Goal: Task Accomplishment & Management: Use online tool/utility

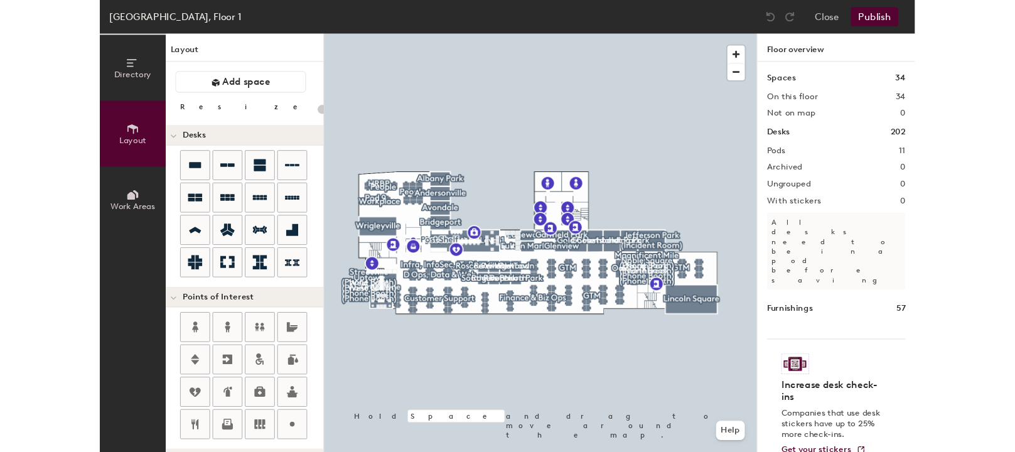
scroll to position [53, 0]
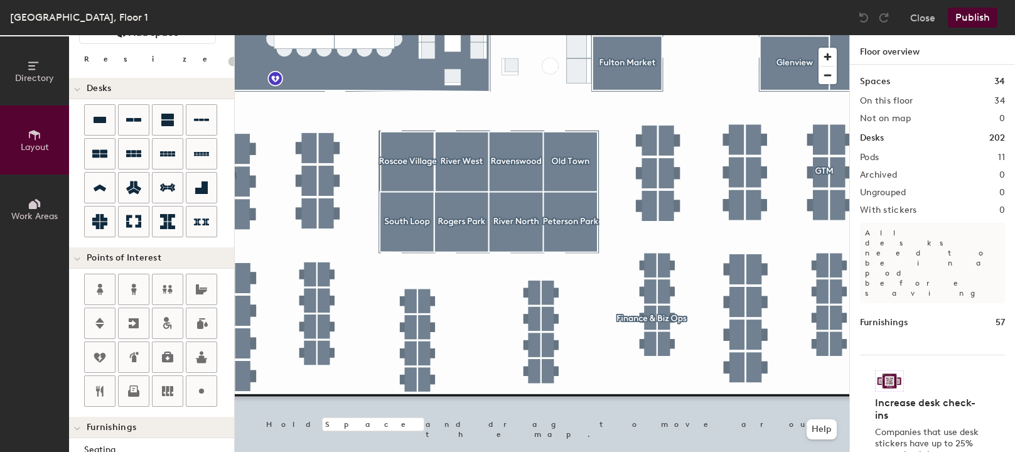
click at [418, 35] on div at bounding box center [542, 35] width 614 height 0
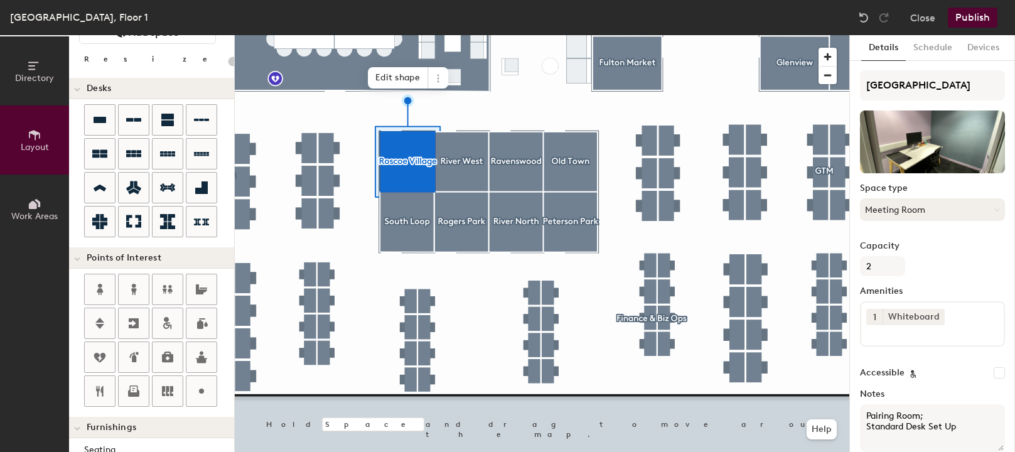
click at [853, 213] on button "Meeting Room" at bounding box center [932, 209] width 145 height 23
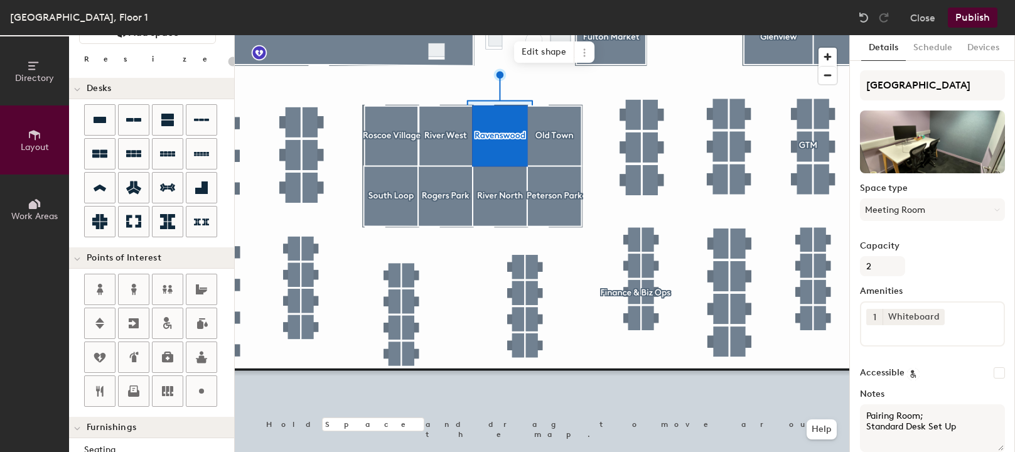
click at [536, 35] on div at bounding box center [542, 35] width 614 height 0
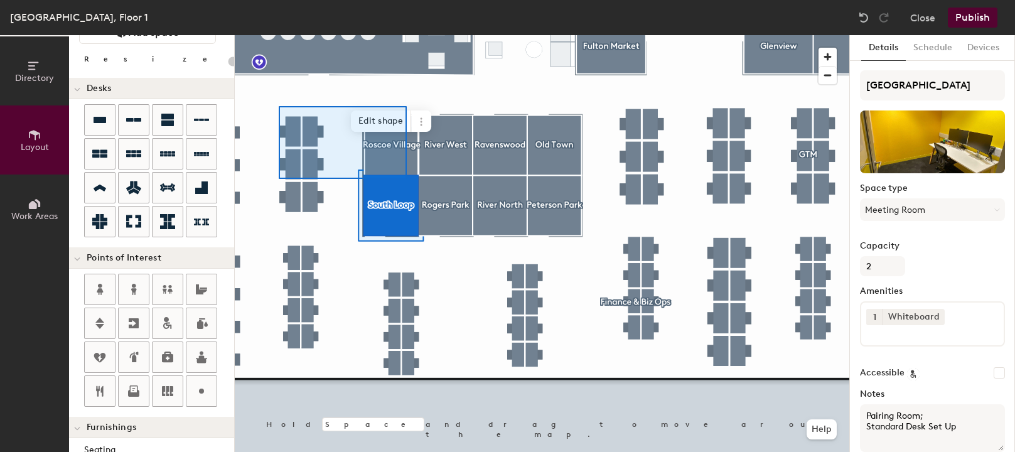
click at [405, 35] on div at bounding box center [542, 35] width 614 height 0
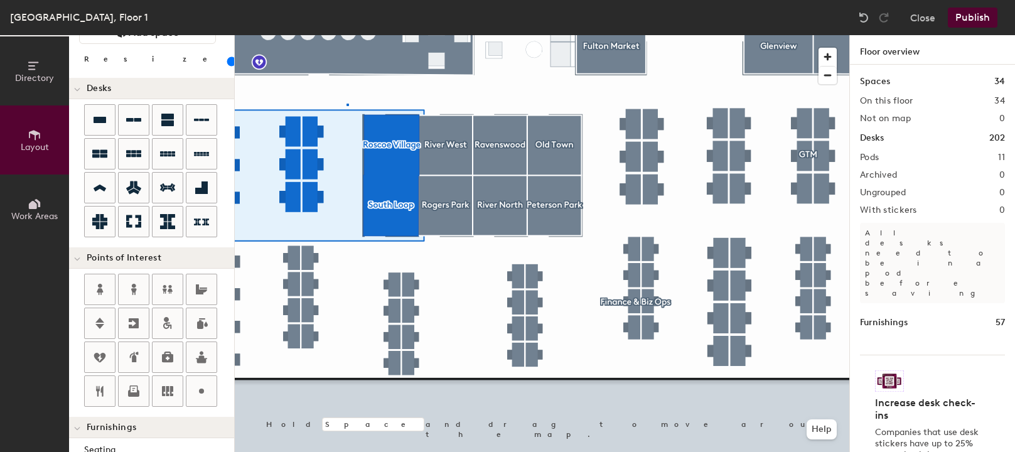
click at [346, 35] on div at bounding box center [542, 35] width 614 height 0
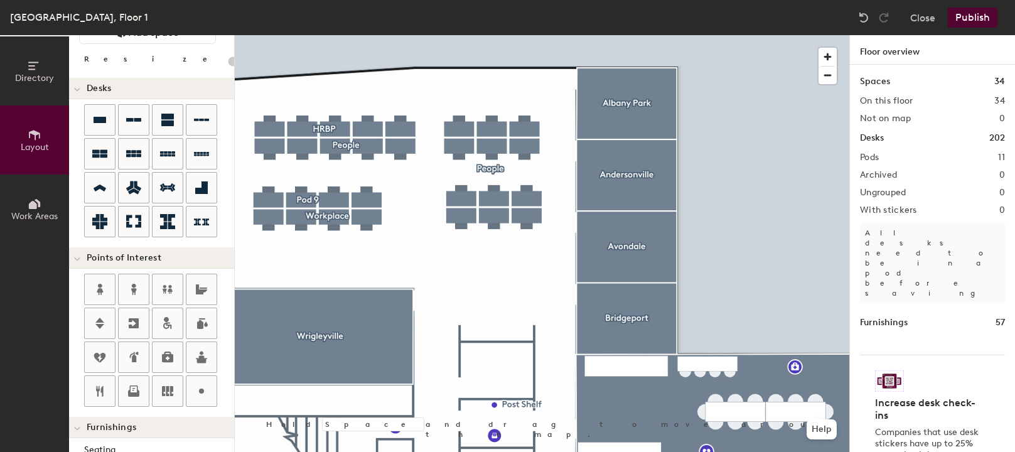
type input "100"
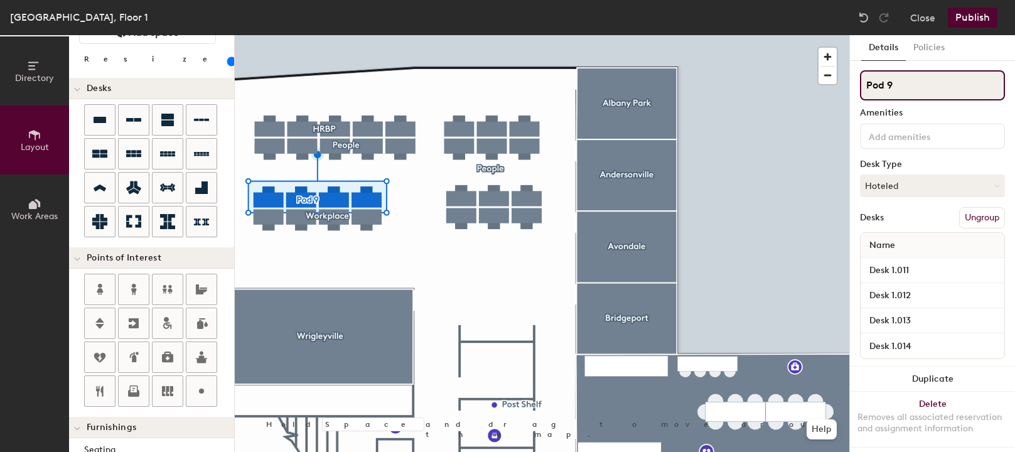
click at [853, 84] on input "Pod 9" at bounding box center [932, 85] width 145 height 30
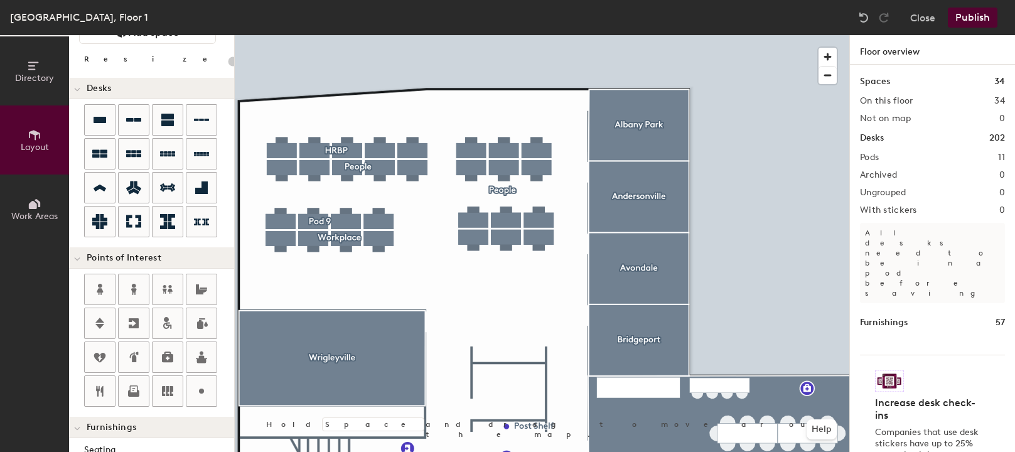
type input "100"
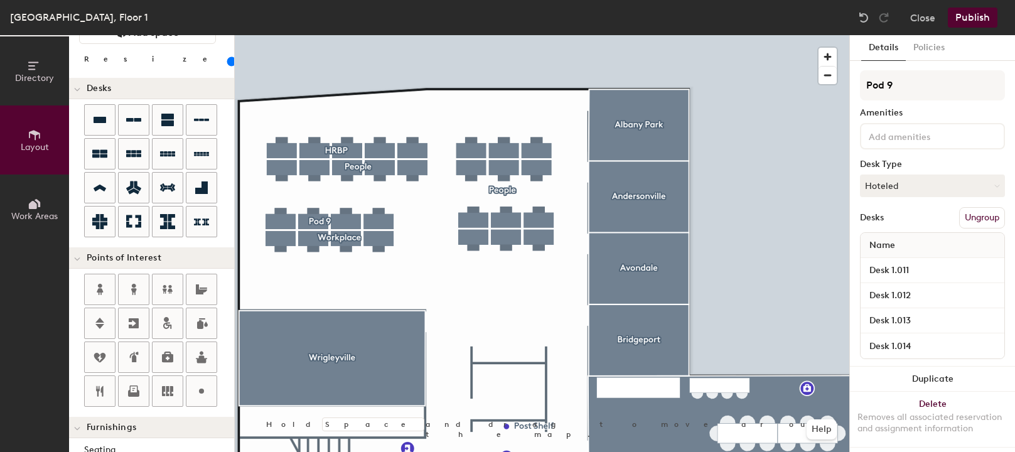
scroll to position [3, 0]
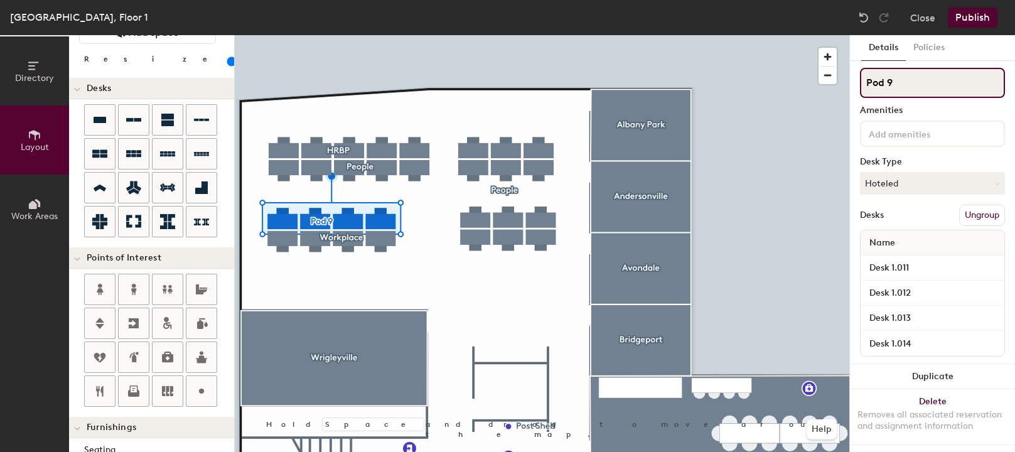
click at [853, 85] on input "Pod 9" at bounding box center [932, 83] width 145 height 30
type input "P"
type input "p"
type input "Pod"
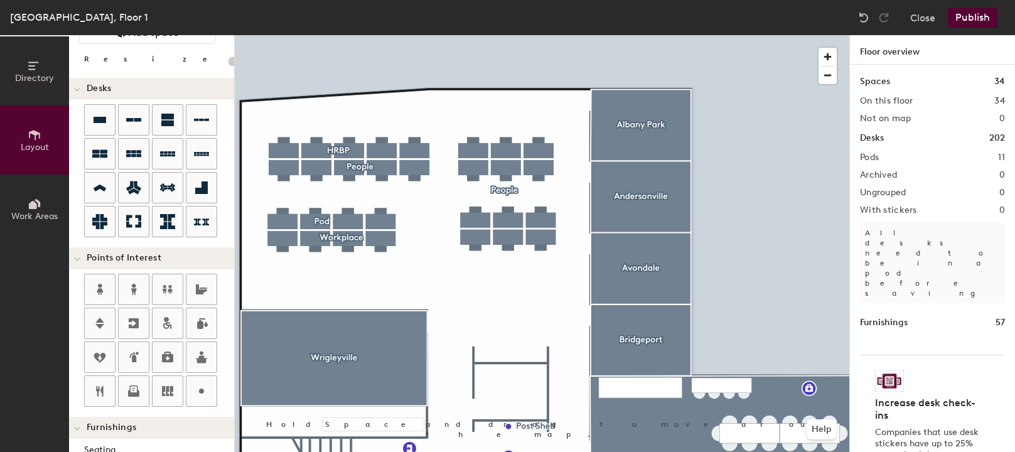
click at [352, 35] on div at bounding box center [542, 35] width 614 height 0
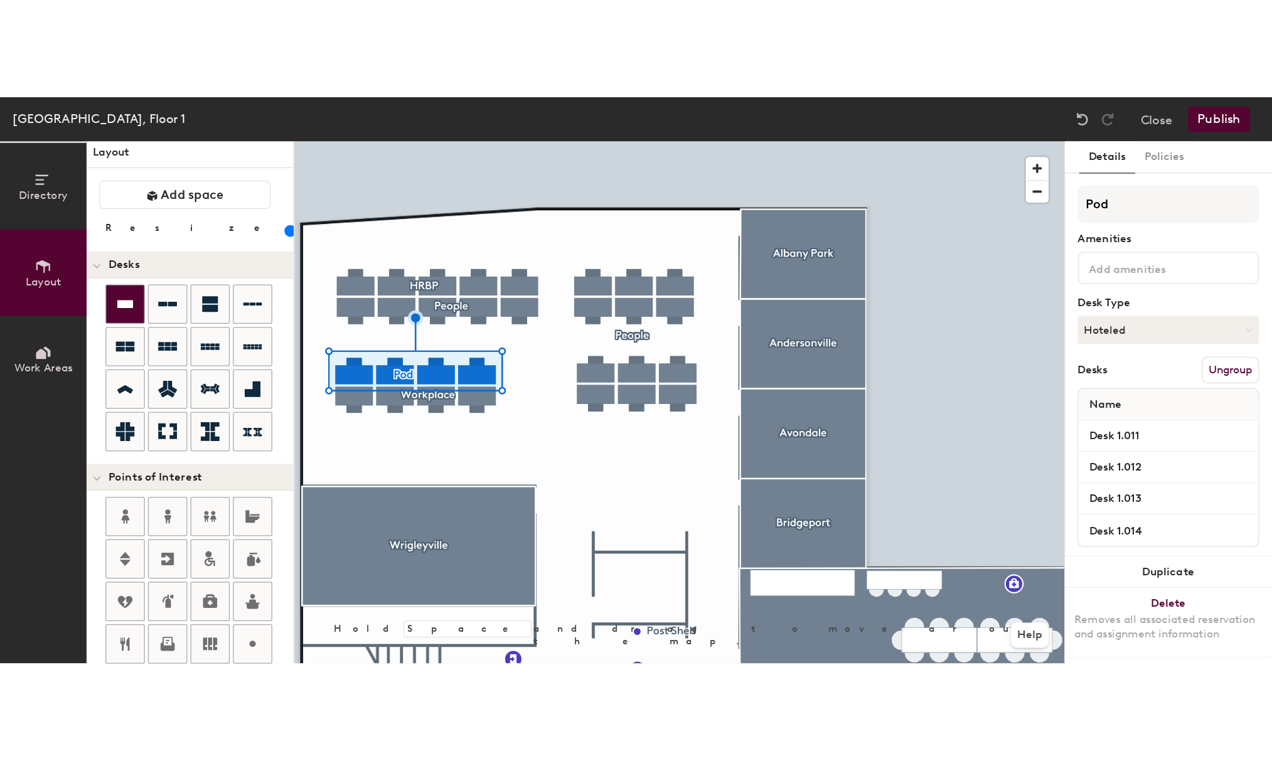
scroll to position [0, 0]
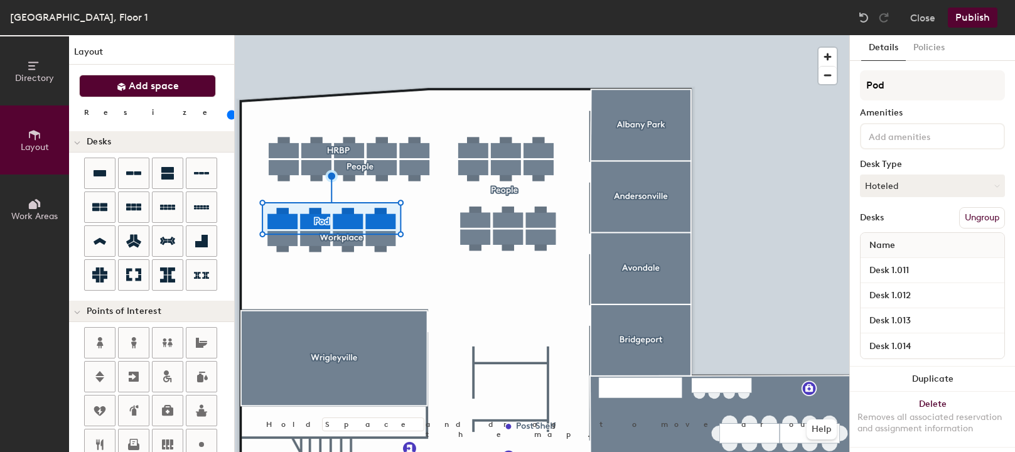
click at [139, 83] on span "Add space" at bounding box center [154, 86] width 50 height 13
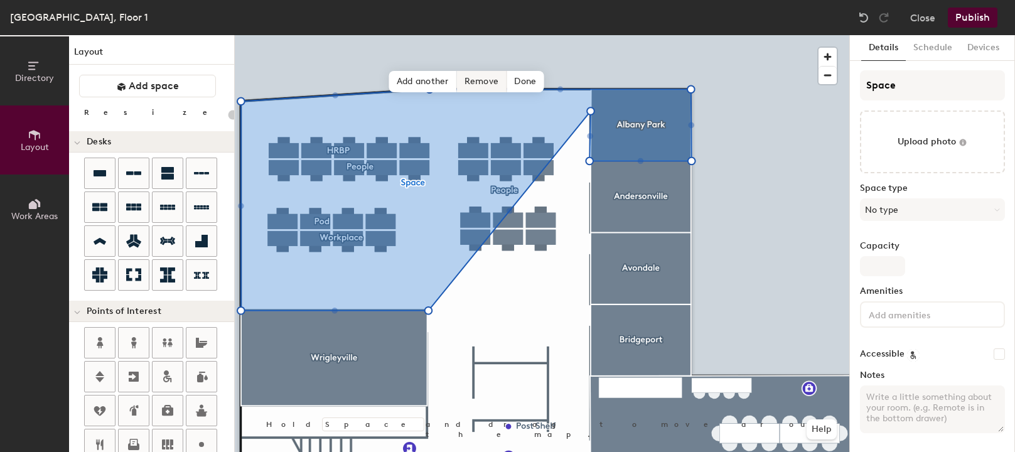
click at [476, 81] on span "Remove" at bounding box center [482, 81] width 50 height 21
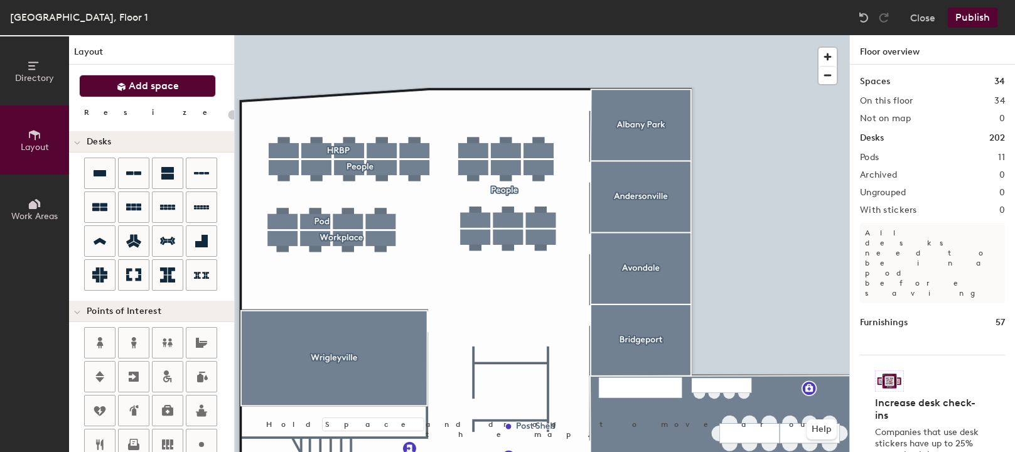
click at [115, 93] on button "Add space" at bounding box center [147, 86] width 137 height 23
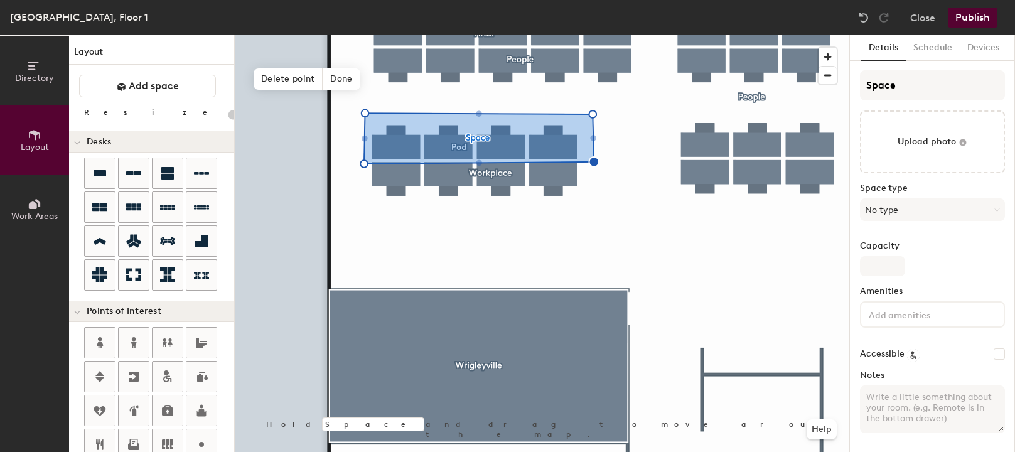
type input "20"
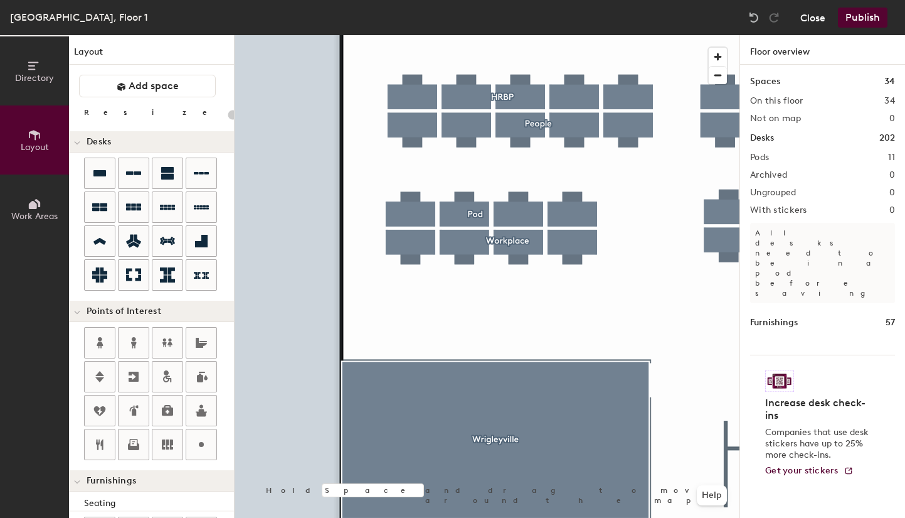
click at [820, 25] on button "Close" at bounding box center [813, 18] width 25 height 20
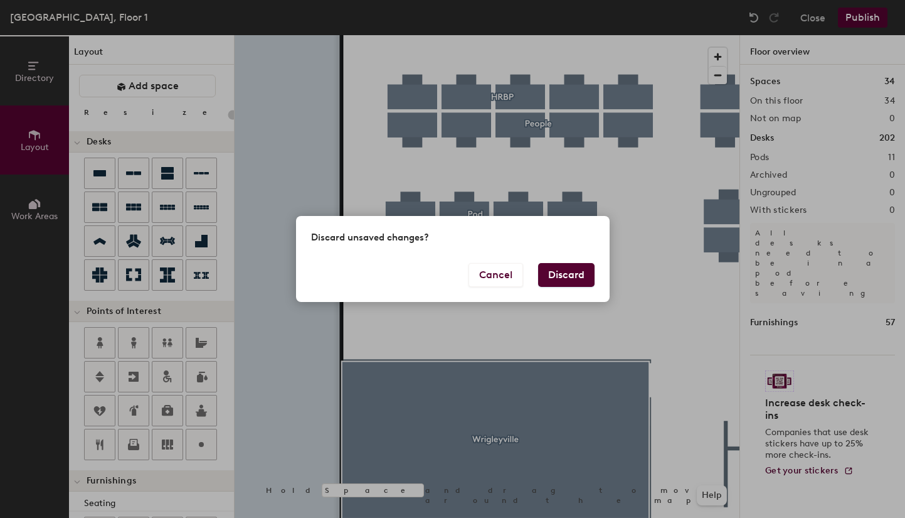
click at [569, 268] on button "Discard" at bounding box center [566, 275] width 56 height 24
type input "20"
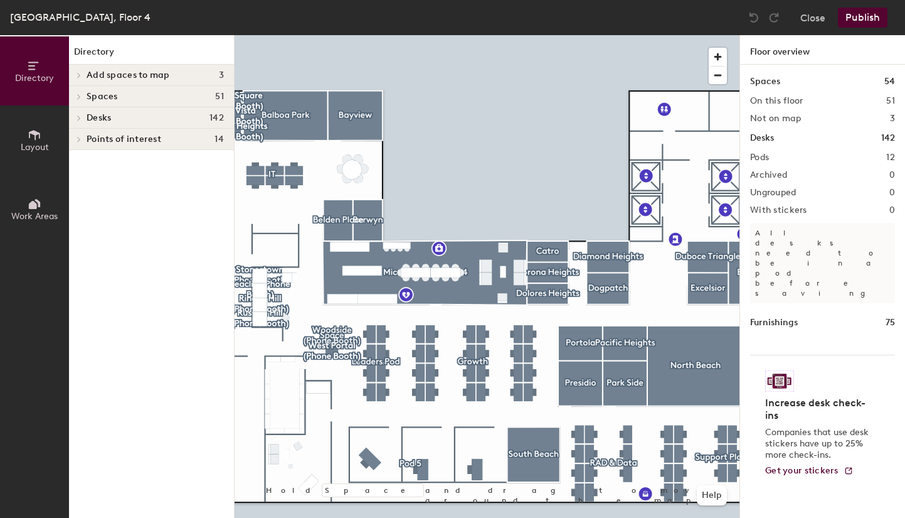
click at [84, 118] on div at bounding box center [79, 118] width 14 height 6
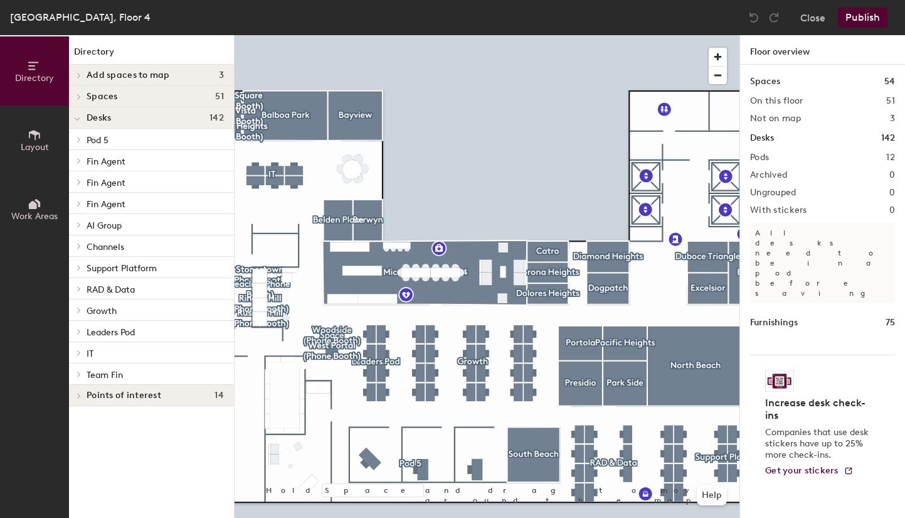
click at [79, 159] on icon at bounding box center [79, 160] width 5 height 6
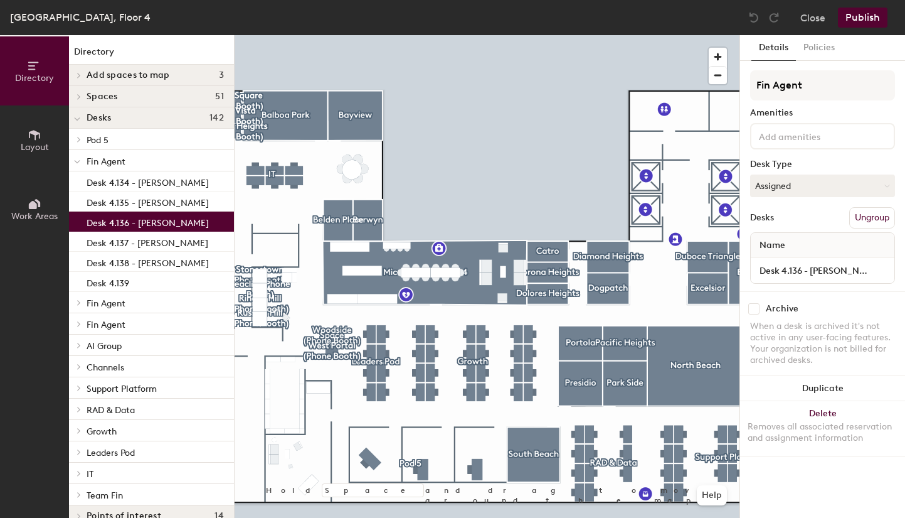
click at [158, 227] on p "Desk 4.136 - Andrew Murtagh" at bounding box center [148, 221] width 122 height 14
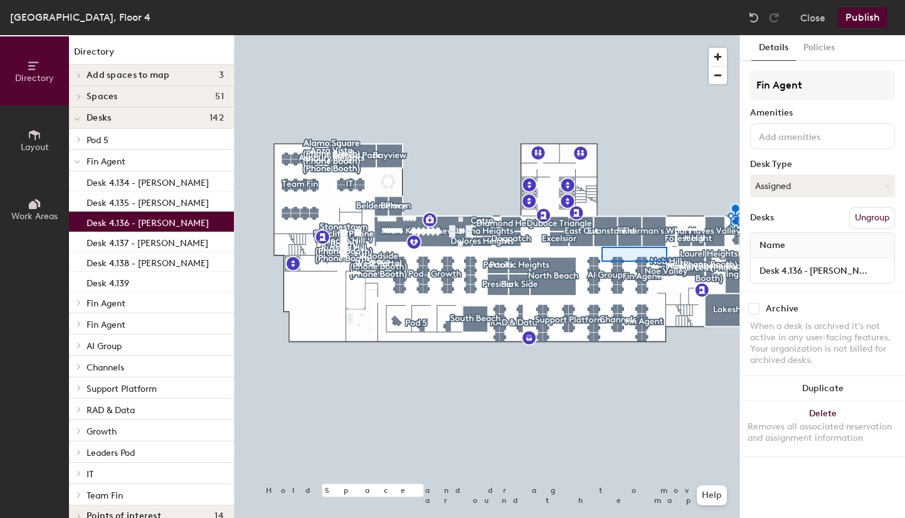
click at [634, 35] on div at bounding box center [487, 35] width 505 height 0
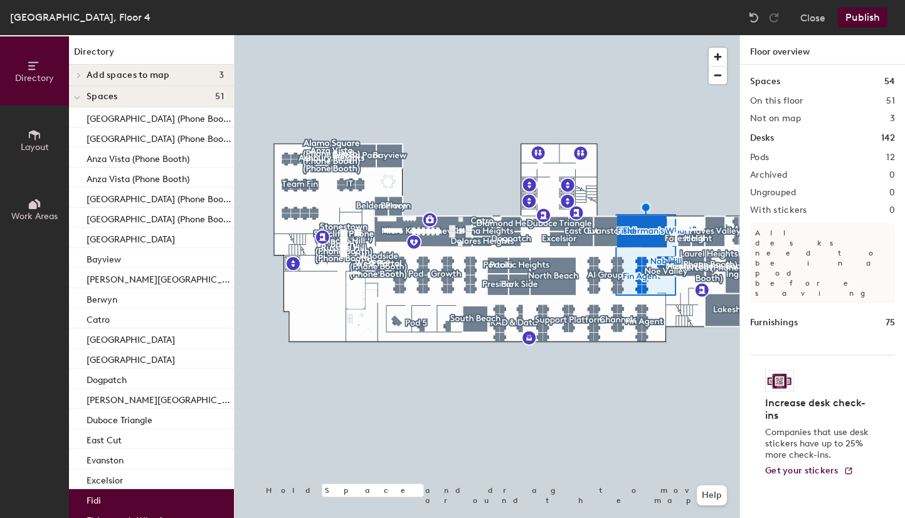
click at [78, 98] on icon at bounding box center [77, 98] width 5 height 3
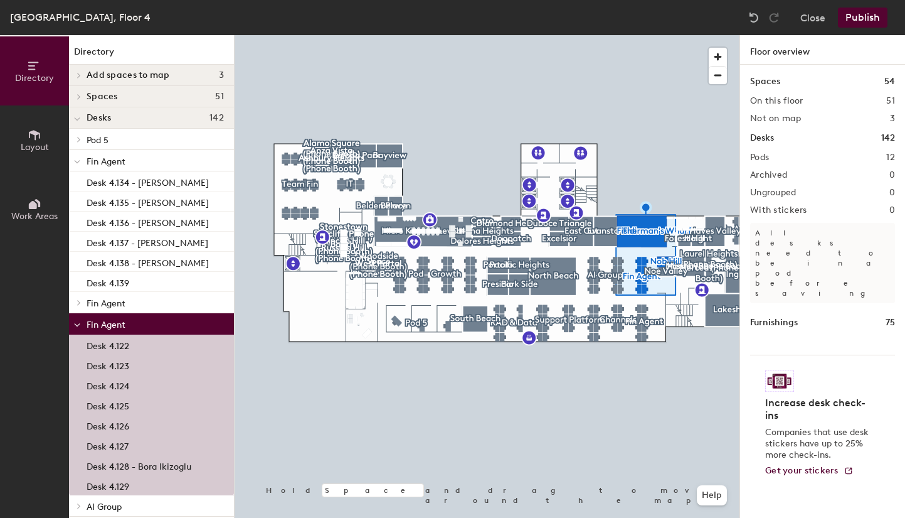
click at [128, 429] on p "Desk 4.126" at bounding box center [108, 424] width 43 height 14
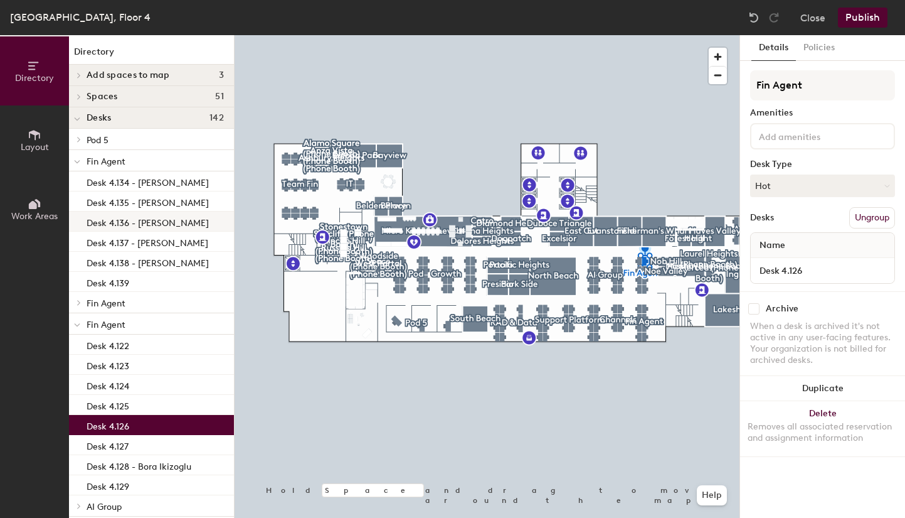
click at [168, 226] on p "Desk 4.136 - Andrew Murtagh" at bounding box center [148, 221] width 122 height 14
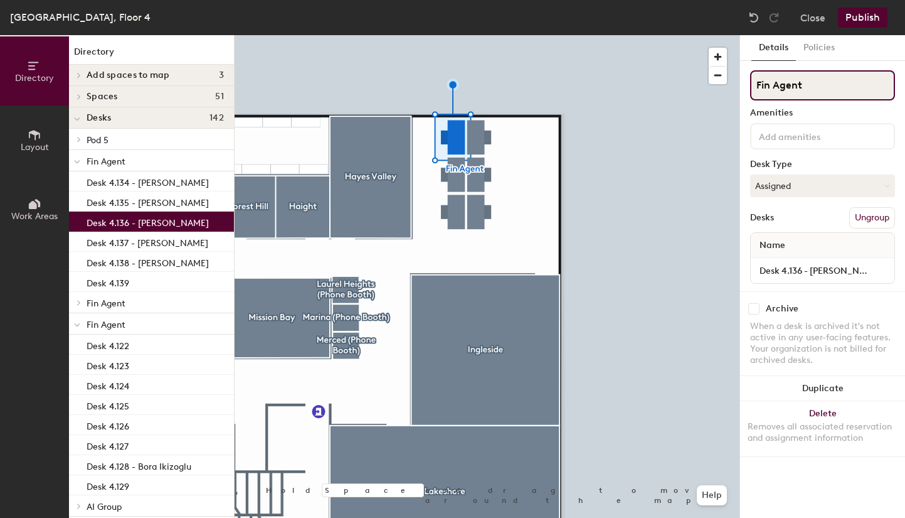
click at [820, 82] on input "Fin Agent" at bounding box center [822, 85] width 145 height 30
click at [804, 188] on button "Assigned" at bounding box center [822, 185] width 145 height 23
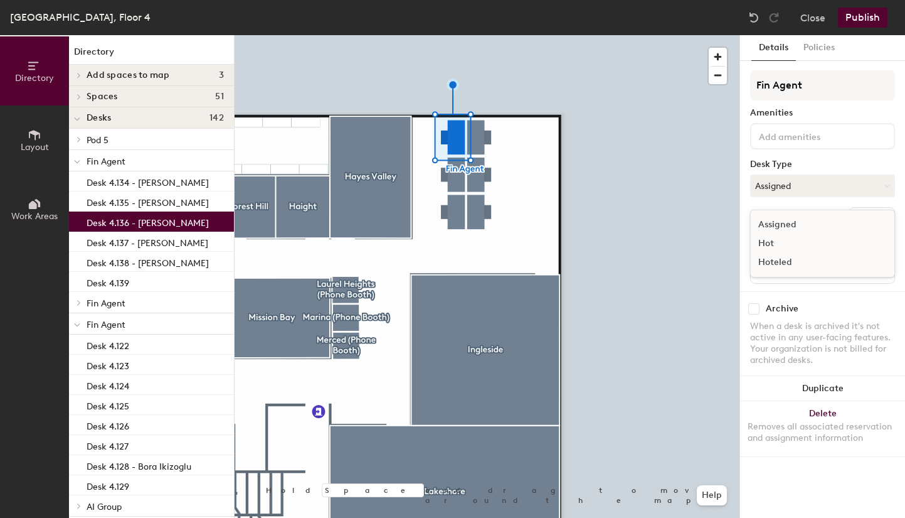
click at [777, 243] on div "Hot" at bounding box center [813, 243] width 125 height 19
click at [806, 269] on input "Desk 4.136 - Andrew Murtagh" at bounding box center [823, 271] width 139 height 18
click at [804, 268] on input "Desk 4.136 - Andrew Murtagh" at bounding box center [823, 271] width 139 height 18
drag, startPoint x: 804, startPoint y: 268, endPoint x: 890, endPoint y: 269, distance: 85.3
click at [890, 269] on input "Desk 4.136 - Andrew Murtagh" at bounding box center [823, 271] width 139 height 18
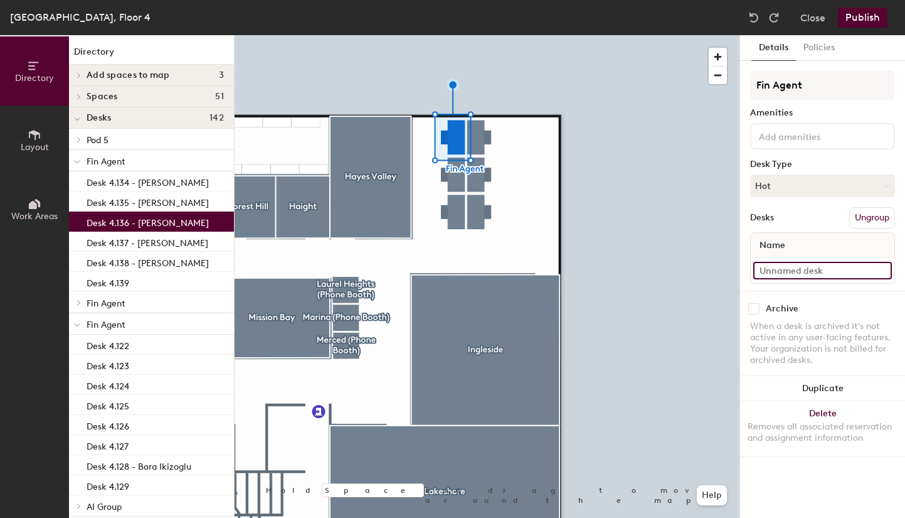
click at [830, 272] on input at bounding box center [823, 271] width 139 height 18
paste input "Desk 4.136 - Andrew Murtagh"
type input "Desk 4.136 - Andrew Murtagh"
click at [803, 269] on input "Desk 4.136 - Andrew Murtagh" at bounding box center [823, 271] width 139 height 18
click at [806, 272] on input "Desk 4.136 - Andrew Murtagh" at bounding box center [823, 271] width 139 height 18
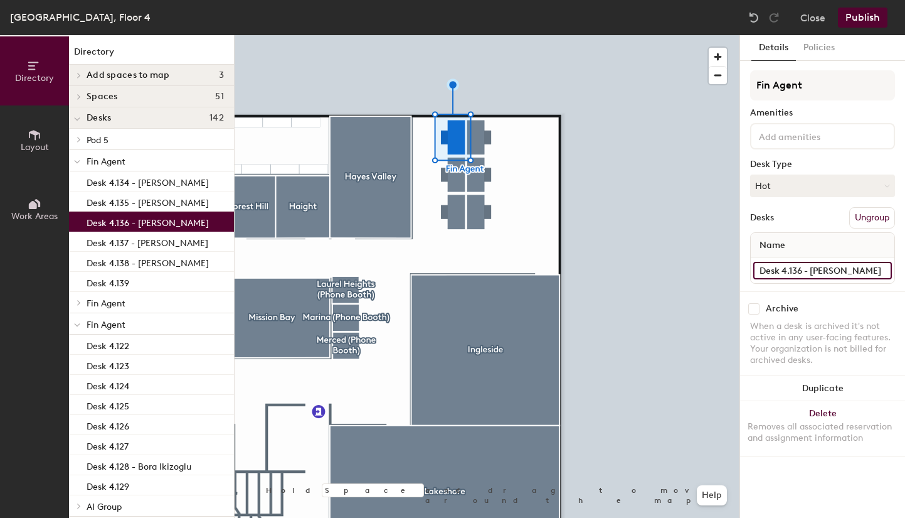
drag, startPoint x: 808, startPoint y: 270, endPoint x: 862, endPoint y: 272, distance: 54.0
click at [863, 270] on input "Desk 4.136 - Andrew Murtagh" at bounding box center [823, 271] width 139 height 18
click at [887, 275] on input "Desk 4.136 - Andrew Murtagh" at bounding box center [823, 271] width 139 height 18
drag, startPoint x: 885, startPoint y: 270, endPoint x: 804, endPoint y: 272, distance: 81.6
click at [804, 272] on input "Desk 4.136 - Andrew Murtagh" at bounding box center [823, 271] width 139 height 18
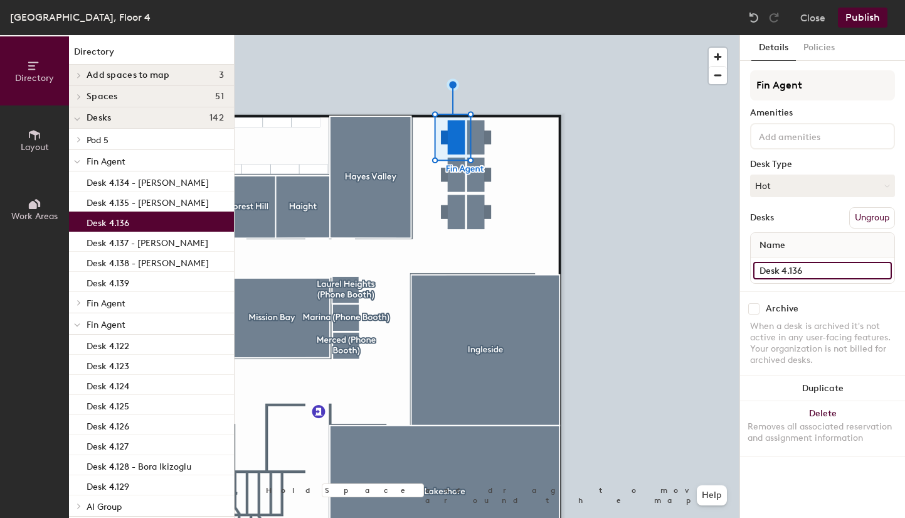
type input "Desk 4.136"
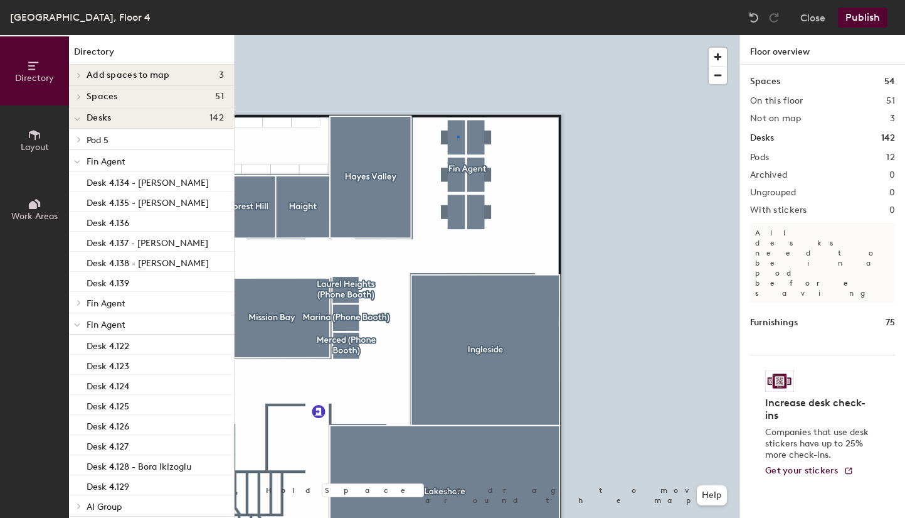
click at [457, 35] on div at bounding box center [487, 35] width 505 height 0
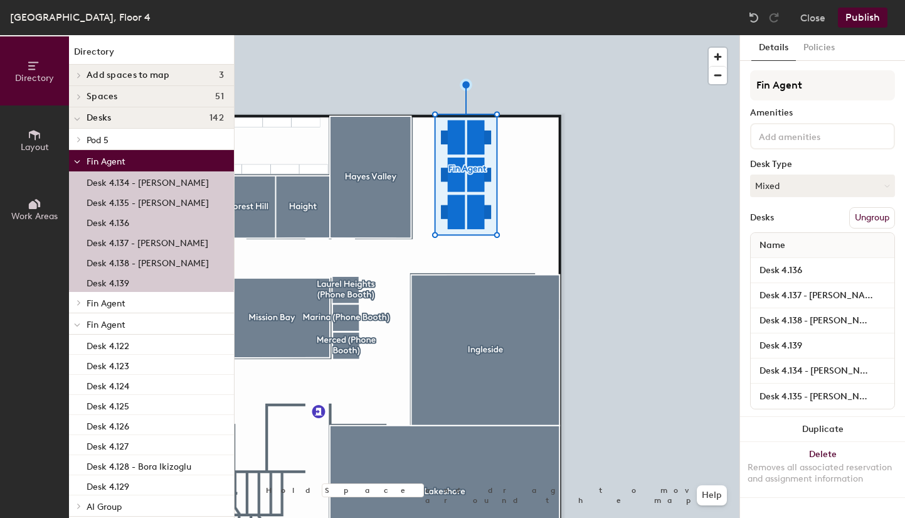
click at [498, 145] on div "Directory Layout Work Areas Directory Add spaces to map 3 Alamo Square (Phone B…" at bounding box center [452, 276] width 905 height 483
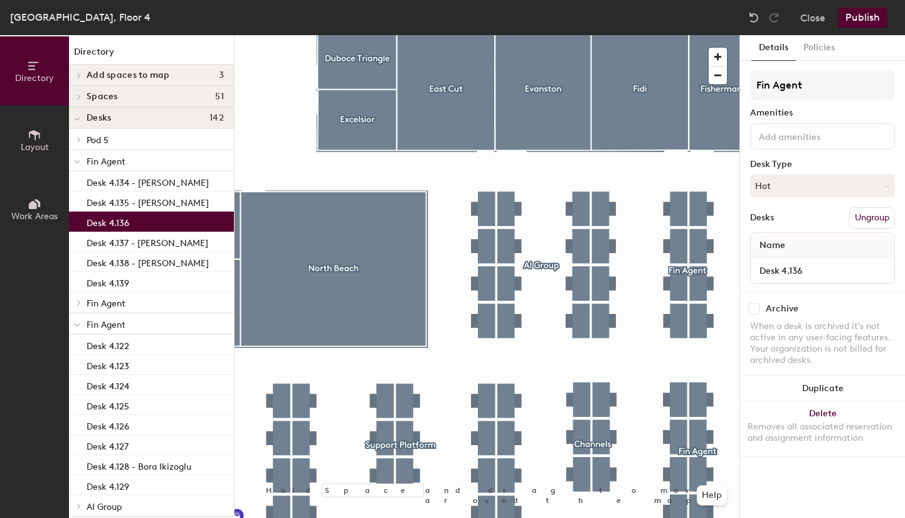
click at [582, 35] on div at bounding box center [487, 35] width 505 height 0
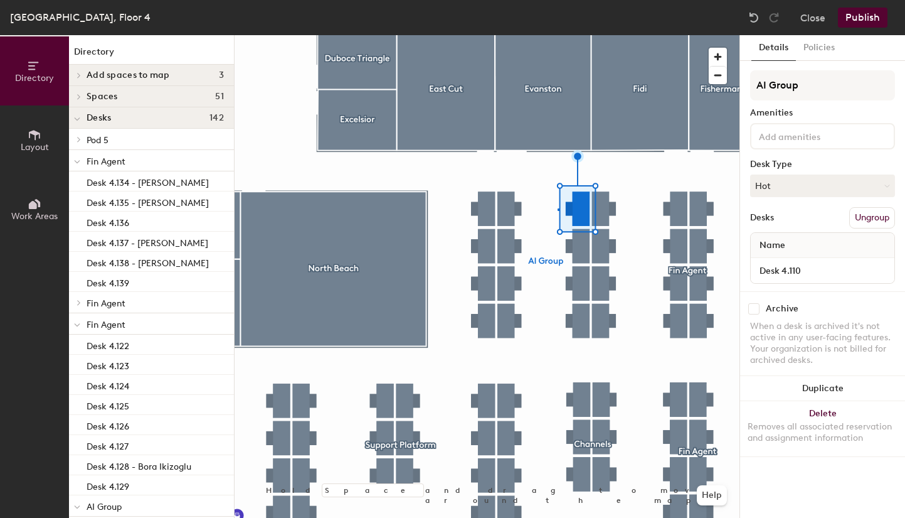
drag, startPoint x: 831, startPoint y: 187, endPoint x: 766, endPoint y: 173, distance: 66.8
click at [558, 35] on div at bounding box center [487, 35] width 505 height 0
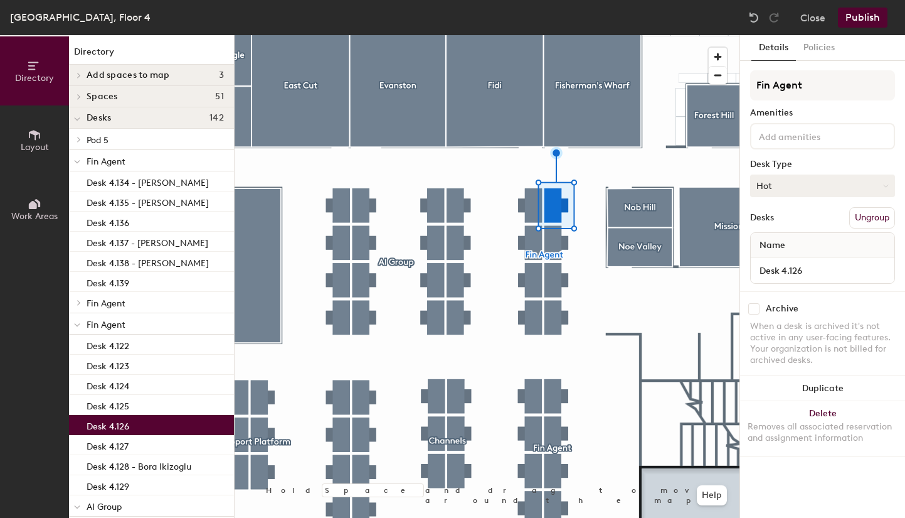
click at [811, 175] on button "Hot" at bounding box center [822, 185] width 145 height 23
click at [790, 220] on div "Assigned" at bounding box center [813, 224] width 125 height 19
click at [831, 269] on input "Desk 4.126" at bounding box center [823, 271] width 139 height 18
paste input "Desk 4.136 - Andrew Murtagh"
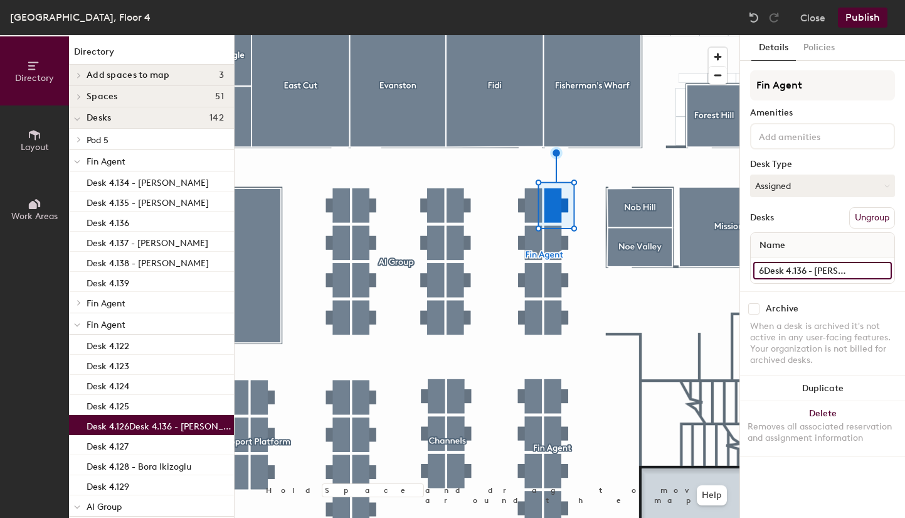
click at [766, 269] on input "Desk 4.126Desk 4.136 - Andrew Murtagh" at bounding box center [823, 271] width 139 height 18
click at [763, 272] on input "Desk 4.126Desk 4.136 - Andrew Murtagh" at bounding box center [823, 271] width 139 height 18
type input "Desk 4.126 - Andrew Murtagh"
click at [812, 228] on div "Desks Ungroup" at bounding box center [822, 217] width 145 height 21
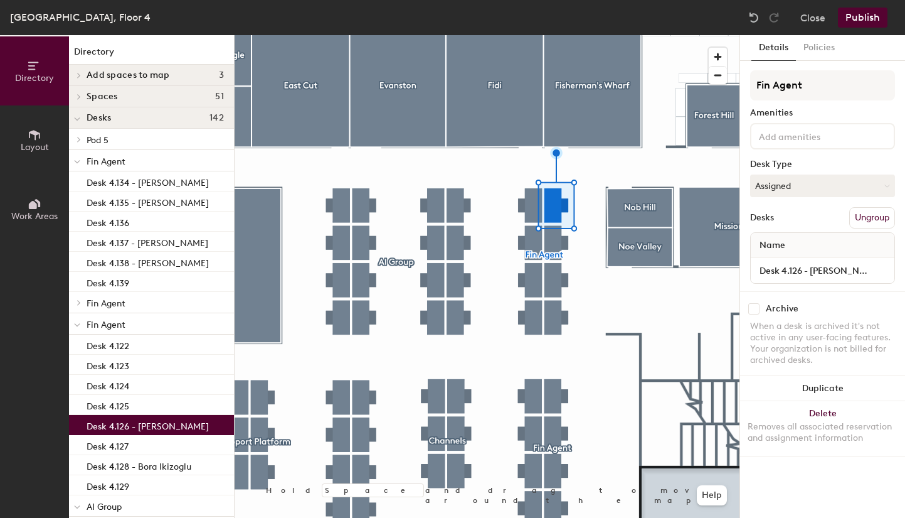
click at [867, 11] on button "Publish" at bounding box center [863, 18] width 50 height 20
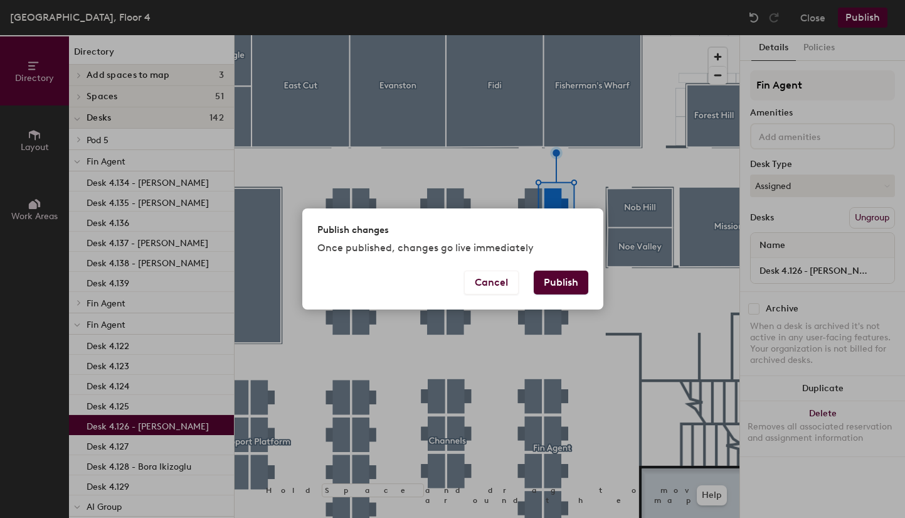
click at [572, 286] on button "Publish" at bounding box center [561, 282] width 55 height 24
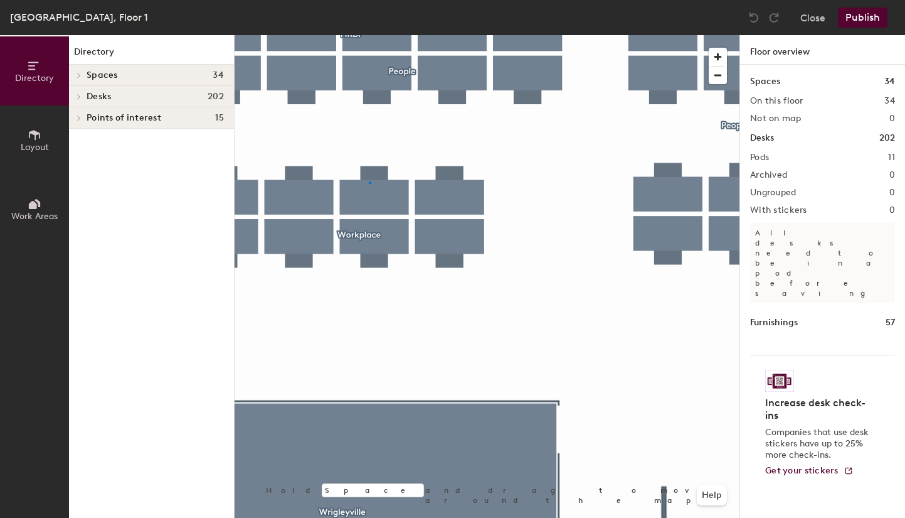
click at [369, 35] on div at bounding box center [487, 35] width 505 height 0
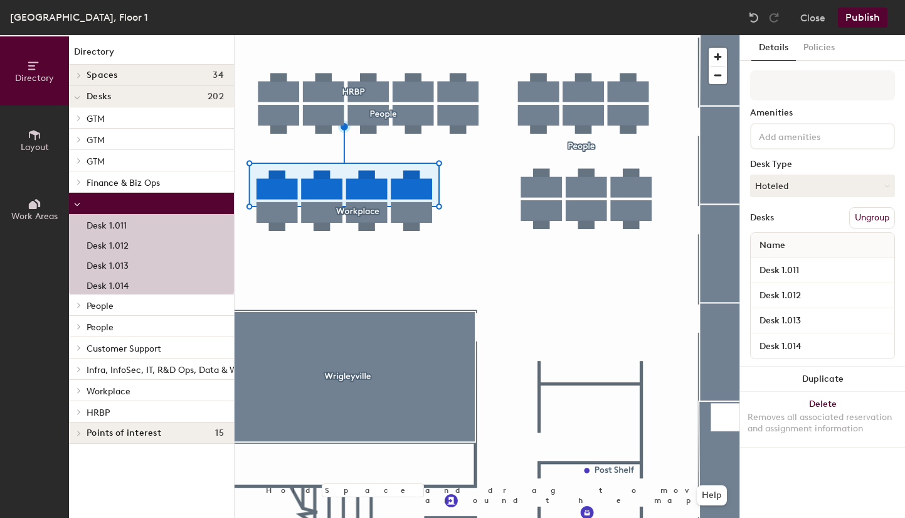
click at [408, 35] on div at bounding box center [487, 35] width 505 height 0
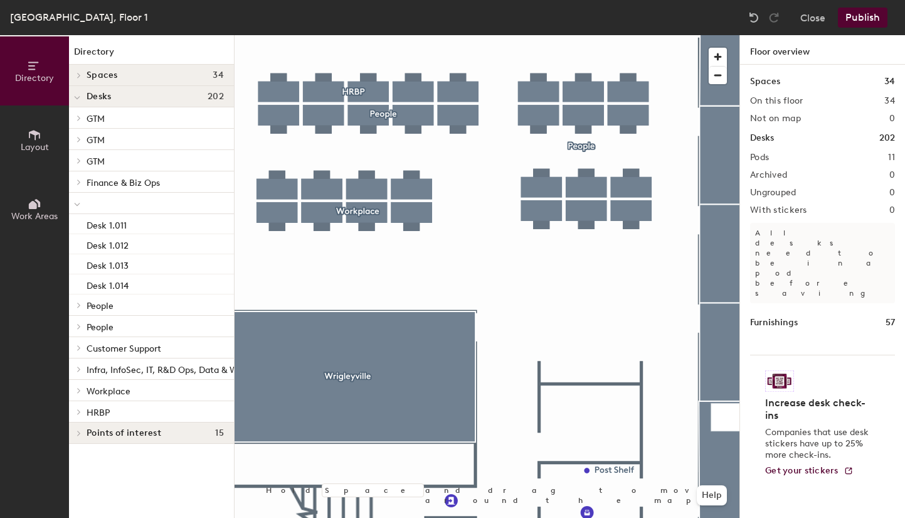
click at [384, 35] on div at bounding box center [487, 35] width 505 height 0
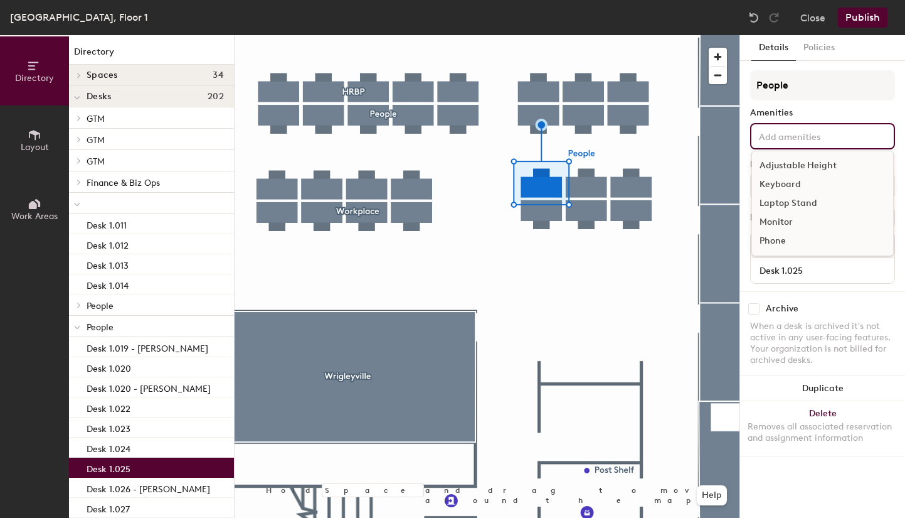
click at [798, 134] on input at bounding box center [813, 135] width 113 height 15
